Goal: Transaction & Acquisition: Purchase product/service

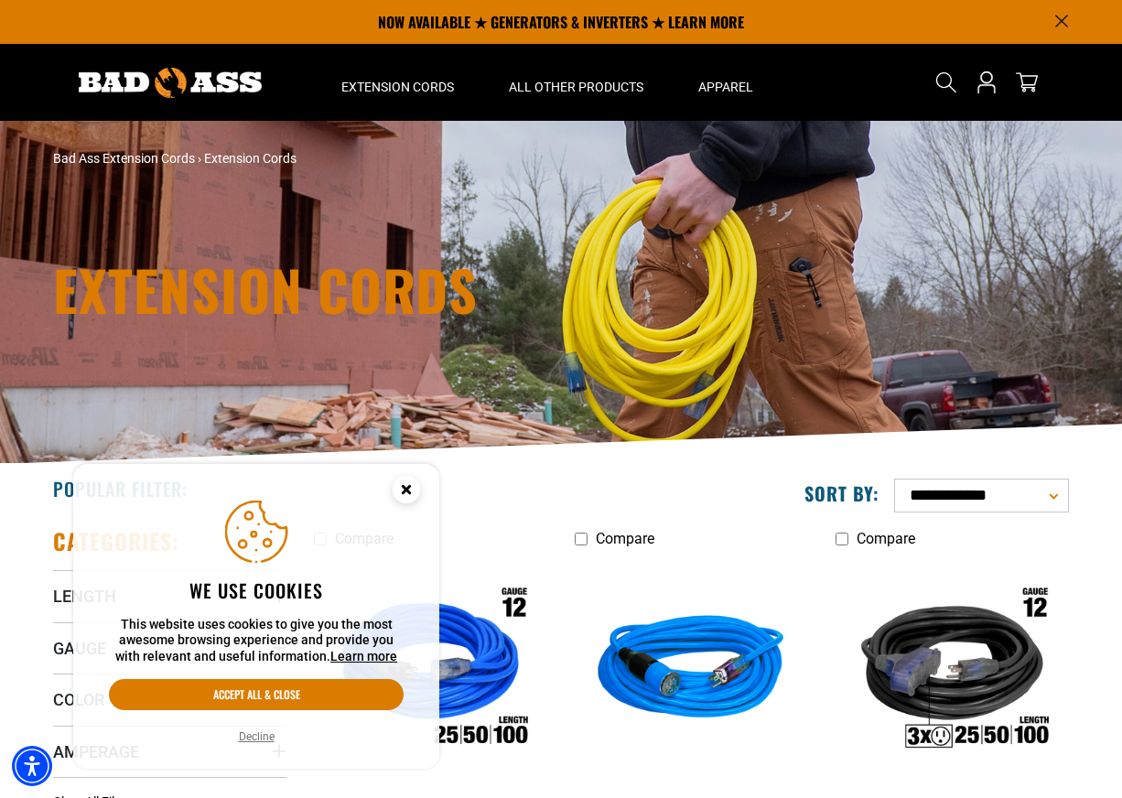
click at [410, 488] on circle "Cookie Consent" at bounding box center [406, 489] width 27 height 27
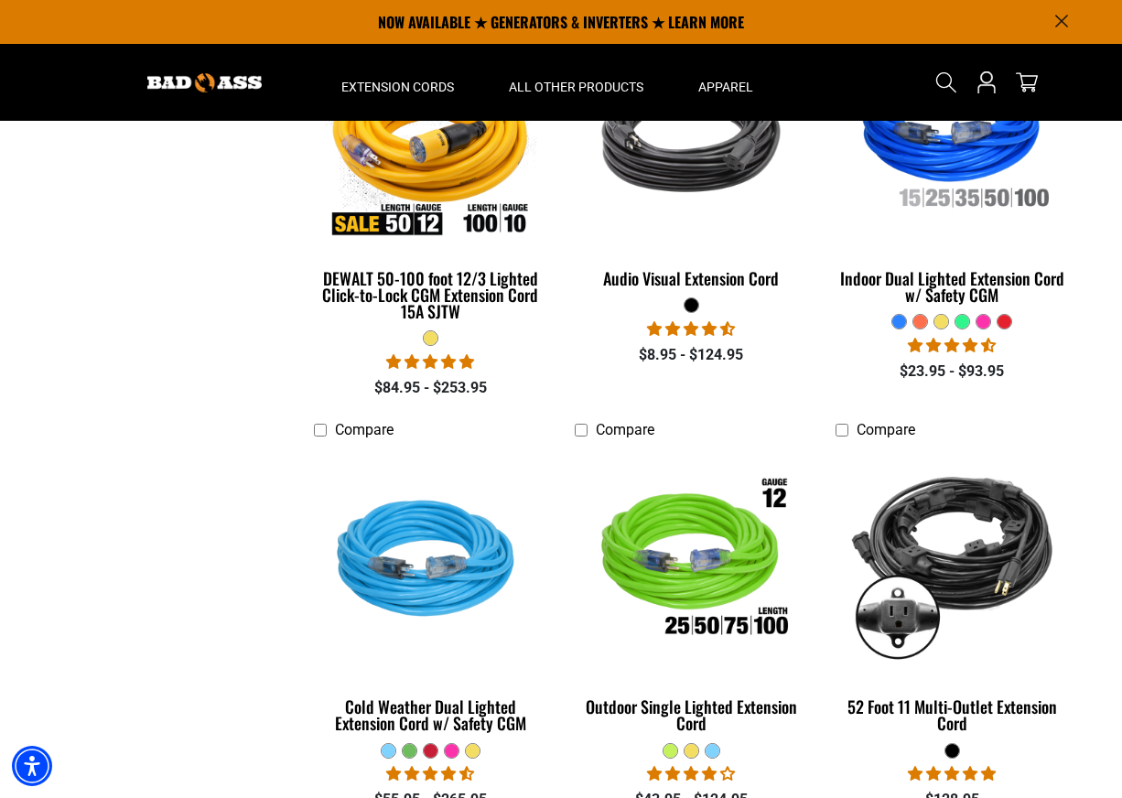
scroll to position [837, 0]
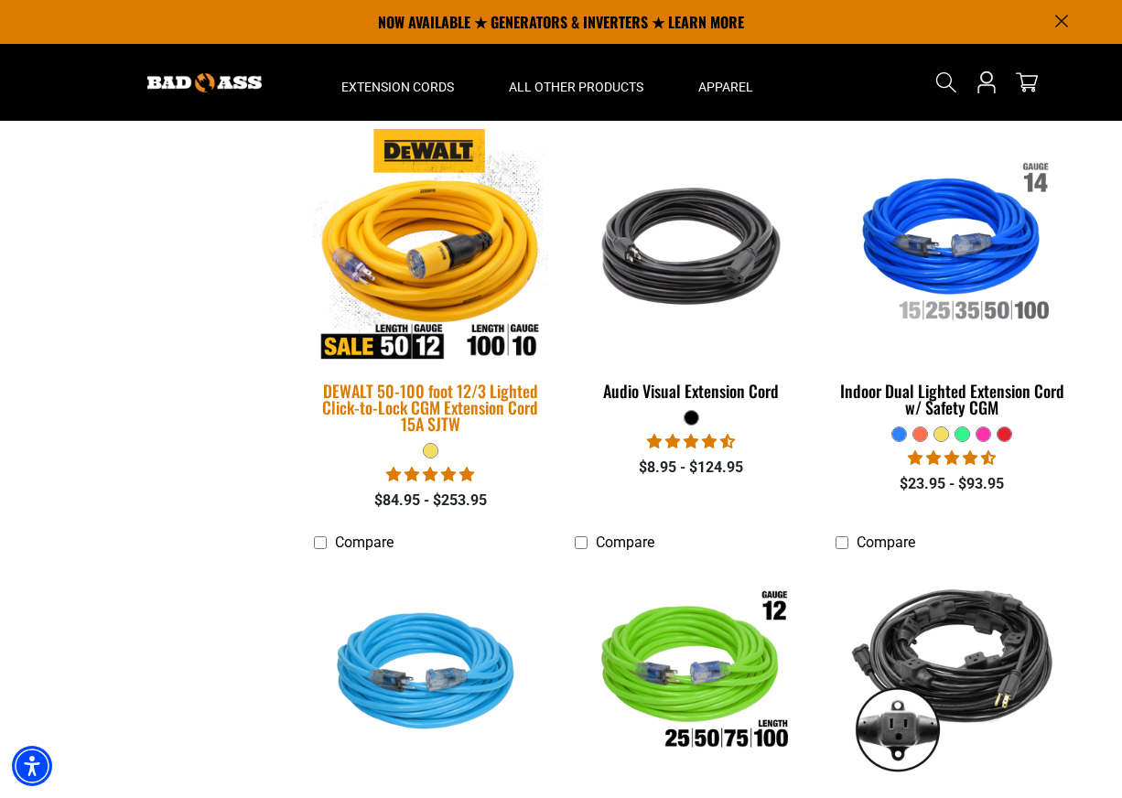
click at [444, 257] on img at bounding box center [431, 246] width 256 height 234
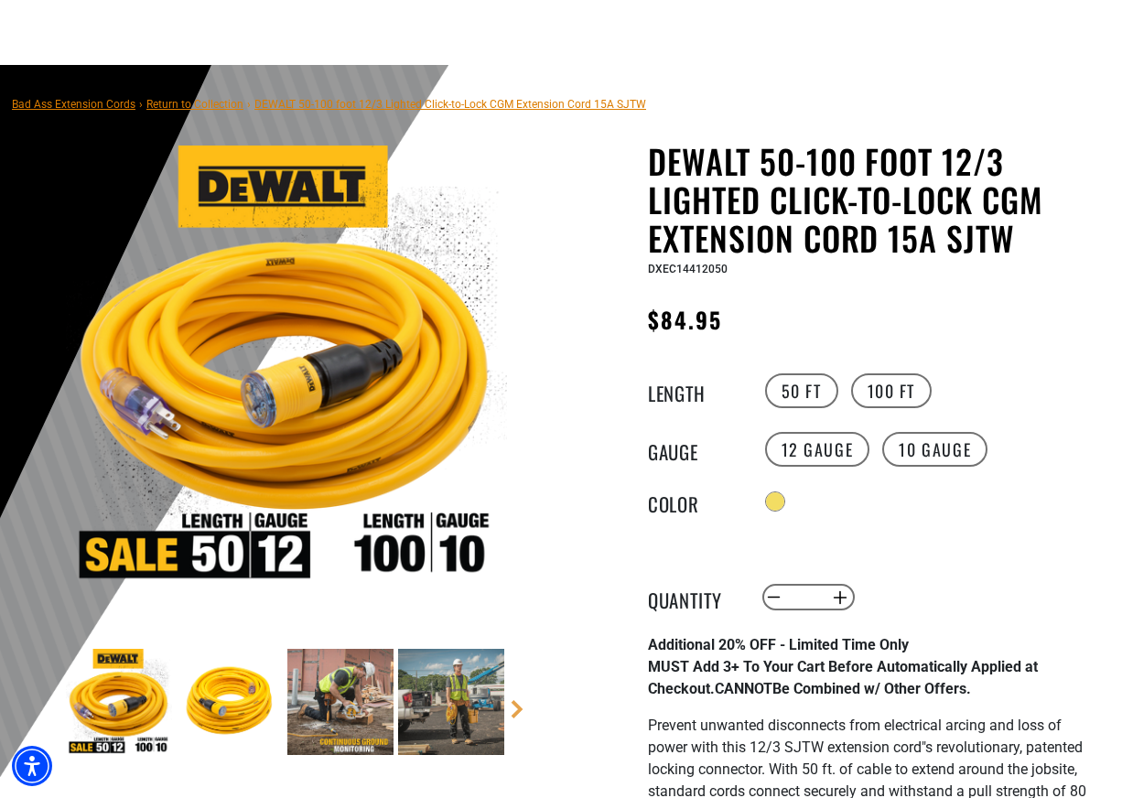
scroll to position [319, 0]
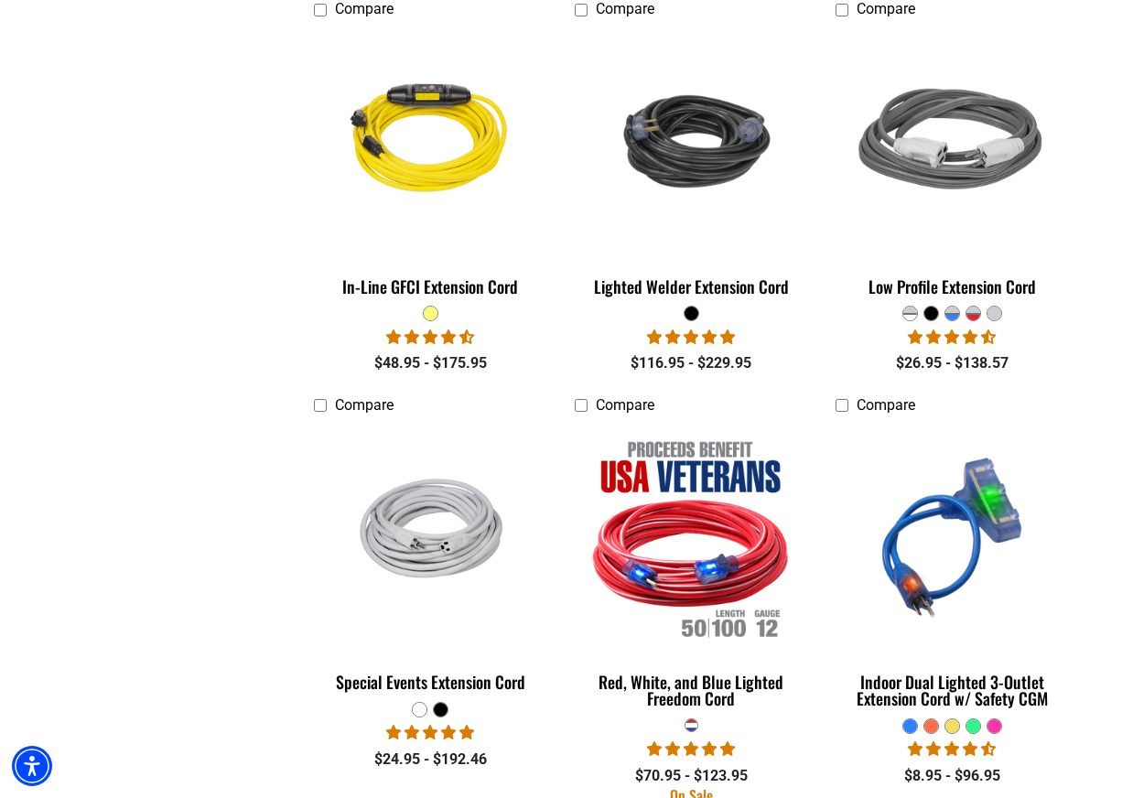
scroll to position [2298, 0]
